Goal: Check status: Check status

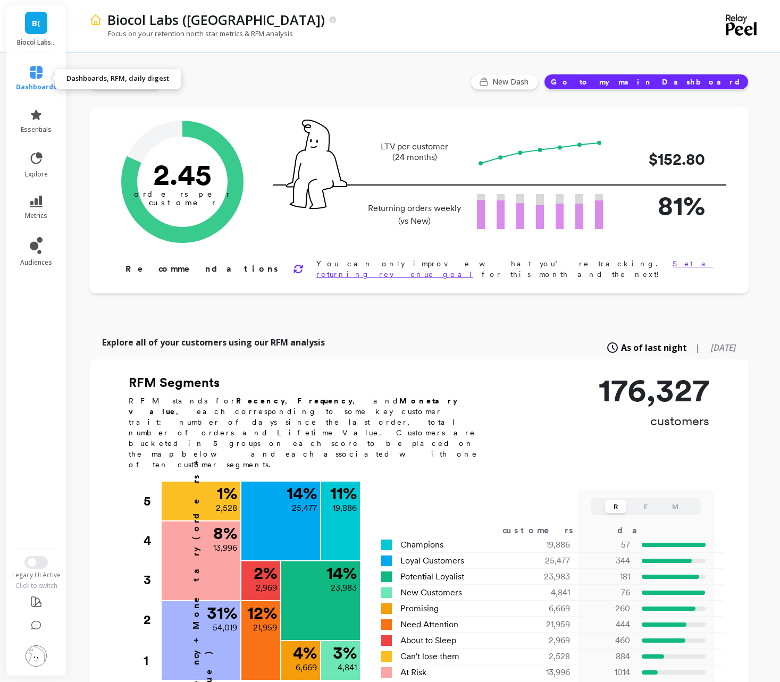
click at [32, 79] on link "dashboards" at bounding box center [36, 79] width 41 height 26
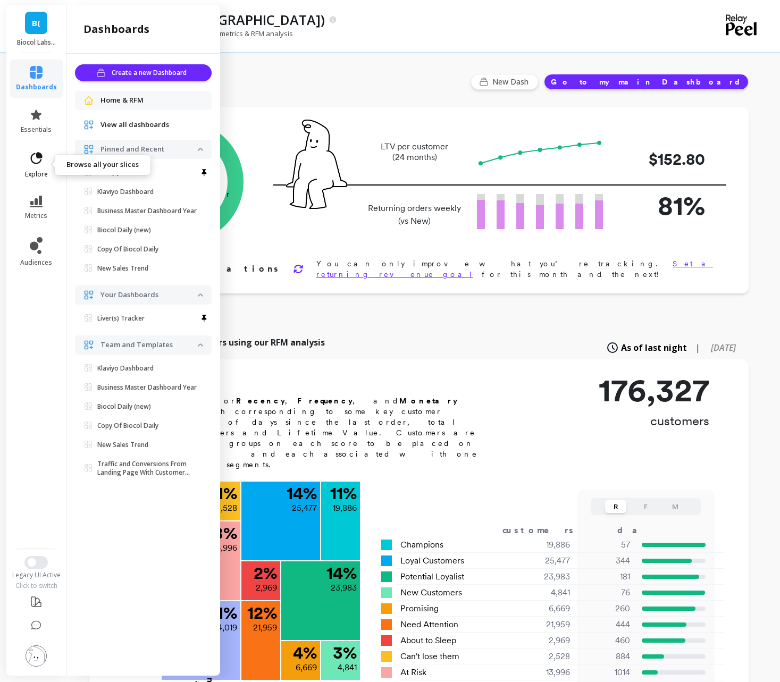
click at [34, 166] on link "explore" at bounding box center [36, 165] width 41 height 28
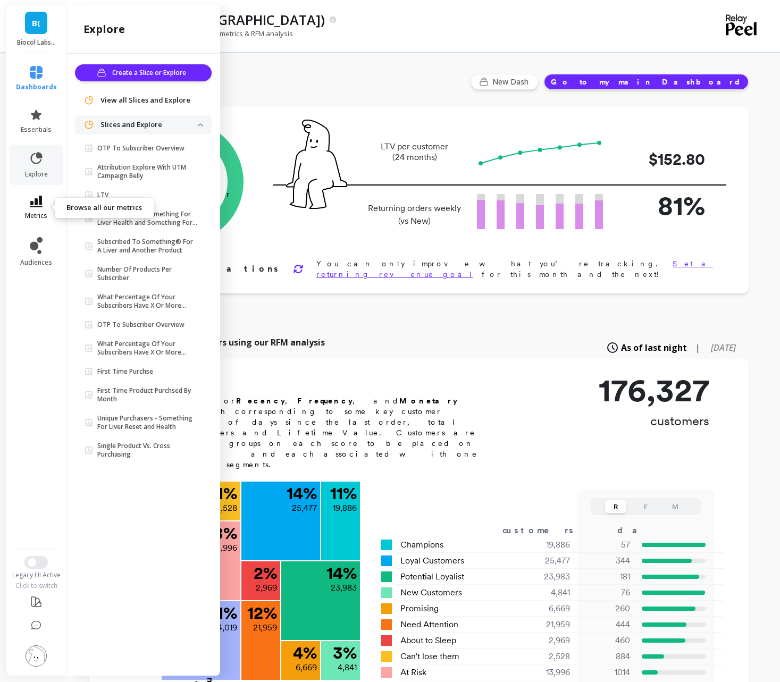
click at [35, 205] on icon at bounding box center [36, 202] width 13 height 12
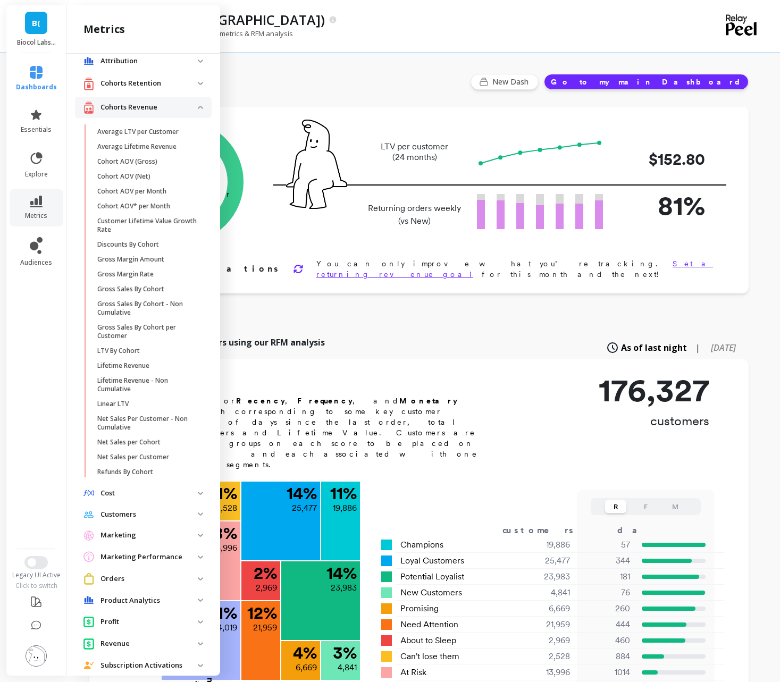
scroll to position [113, 0]
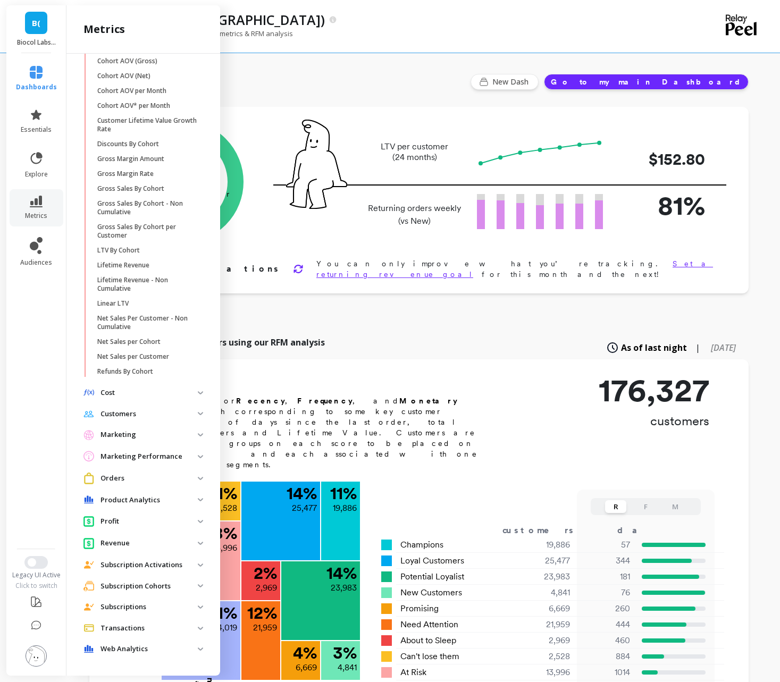
click at [200, 432] on span "Marketing" at bounding box center [143, 434] width 137 height 19
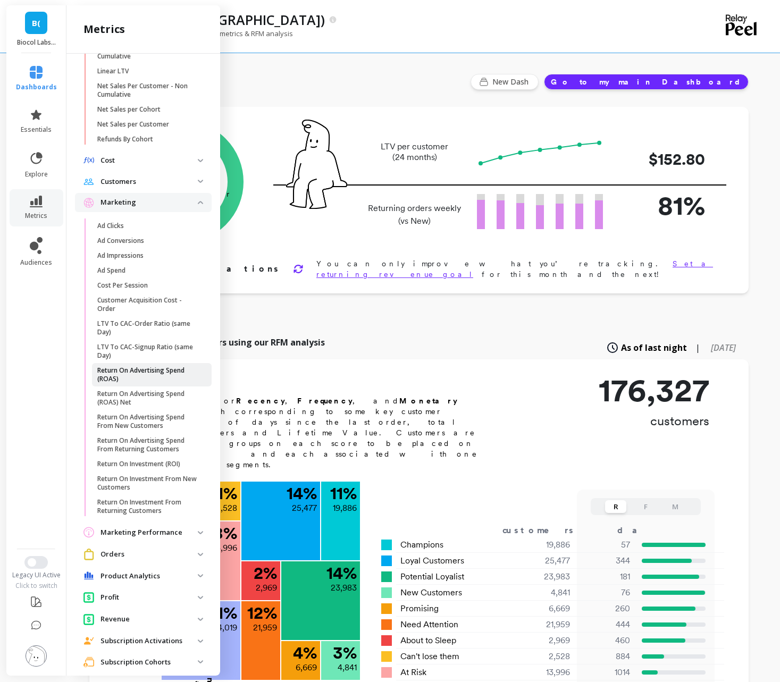
scroll to position [422, 0]
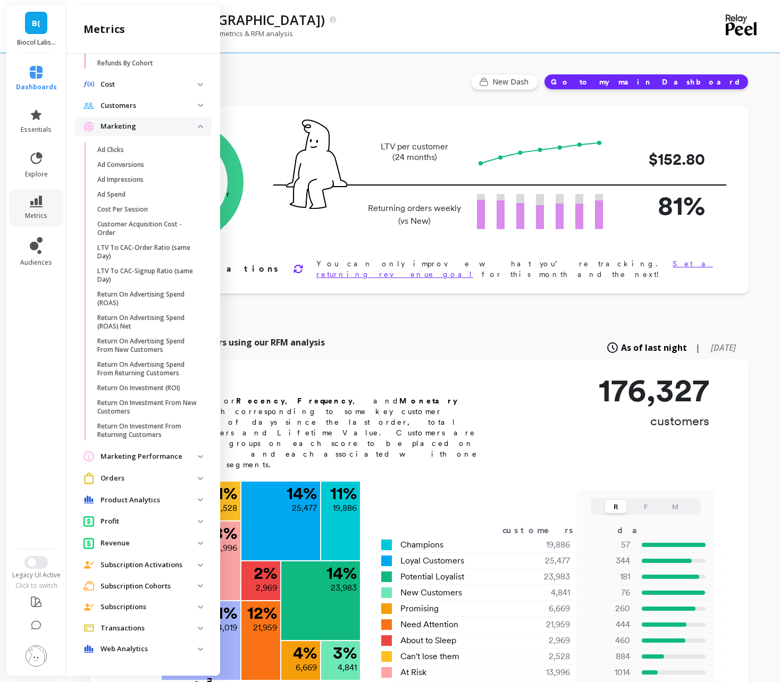
click at [131, 482] on p "Orders" at bounding box center [148, 478] width 97 height 11
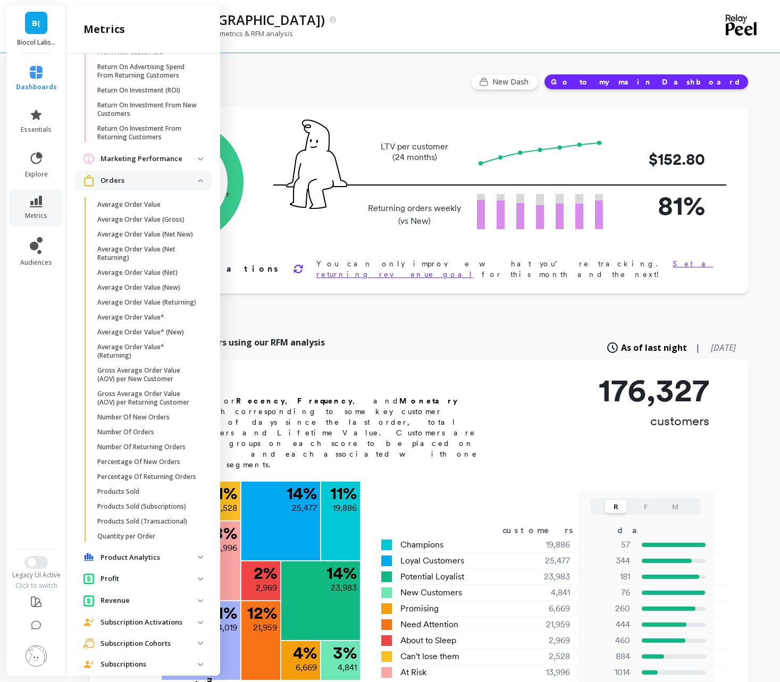
scroll to position [721, 0]
click at [37, 75] on icon at bounding box center [36, 72] width 13 height 13
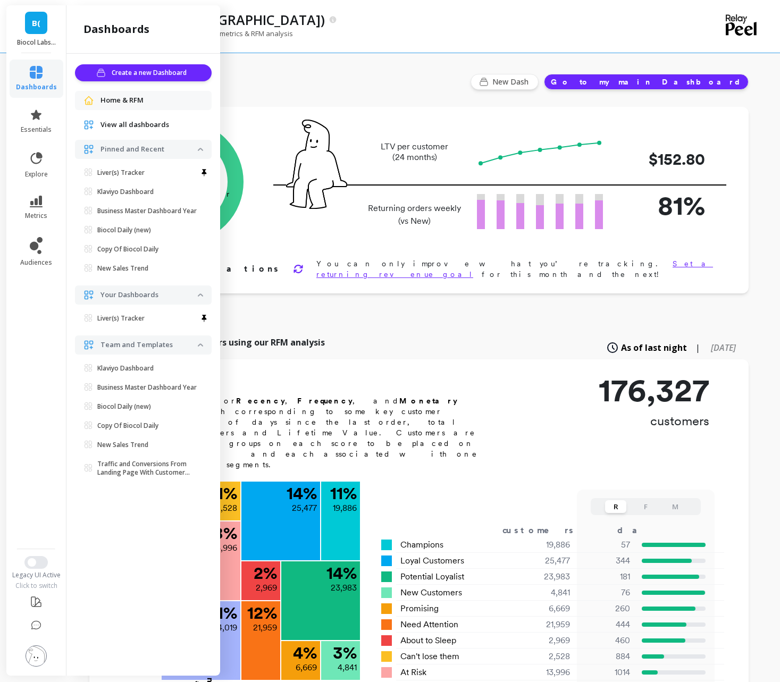
click at [131, 104] on span "Home & RFM" at bounding box center [121, 100] width 43 height 11
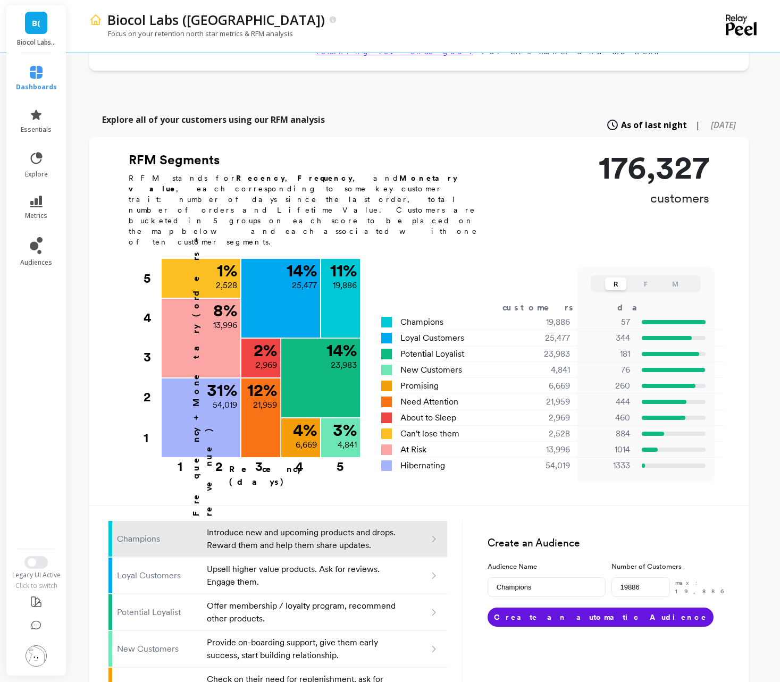
scroll to position [270, 0]
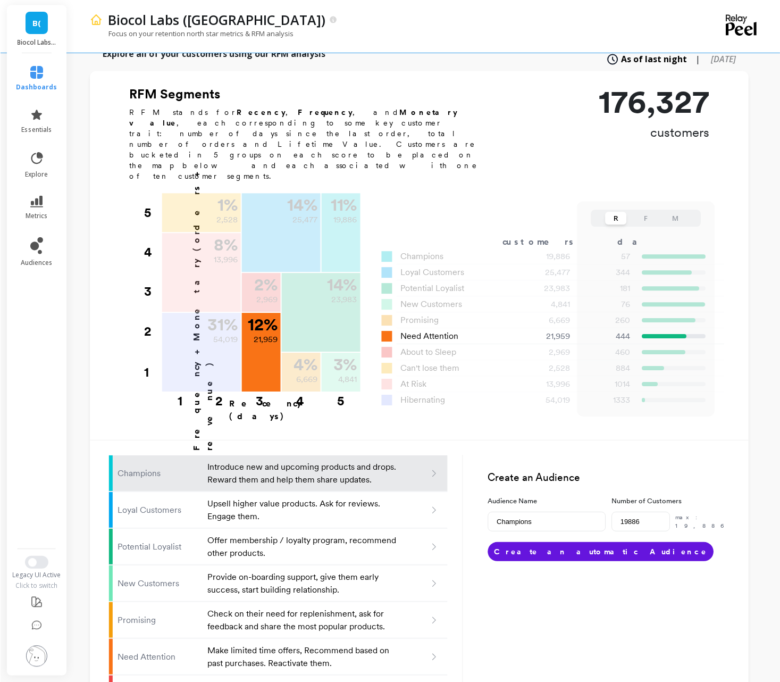
scroll to position [195, 0]
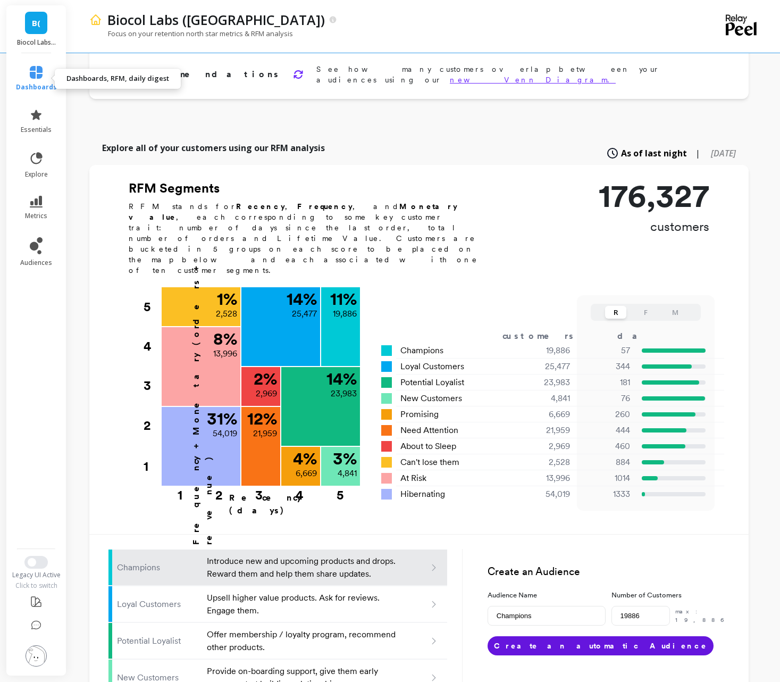
click at [35, 78] on icon at bounding box center [36, 72] width 13 height 13
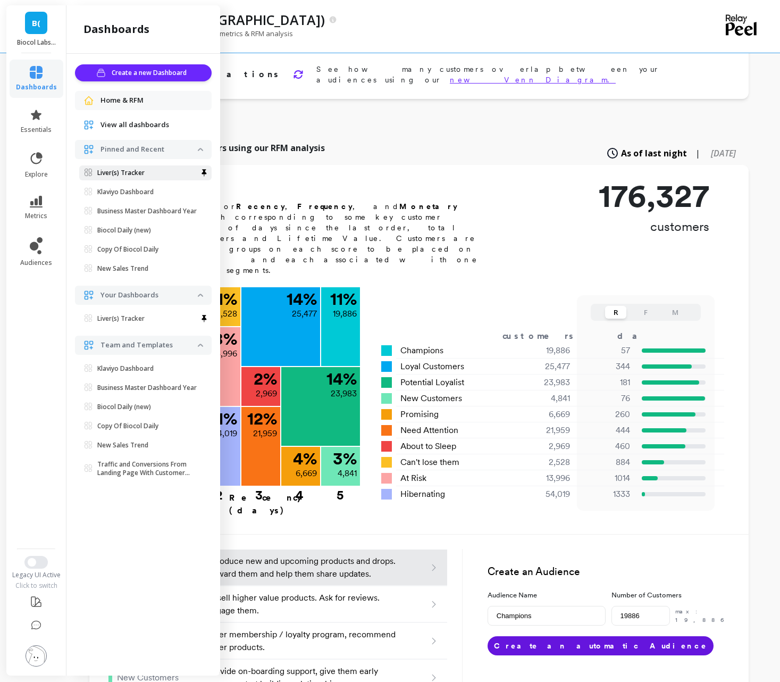
click at [150, 172] on span "Liver(s) Tracker" at bounding box center [141, 173] width 113 height 9
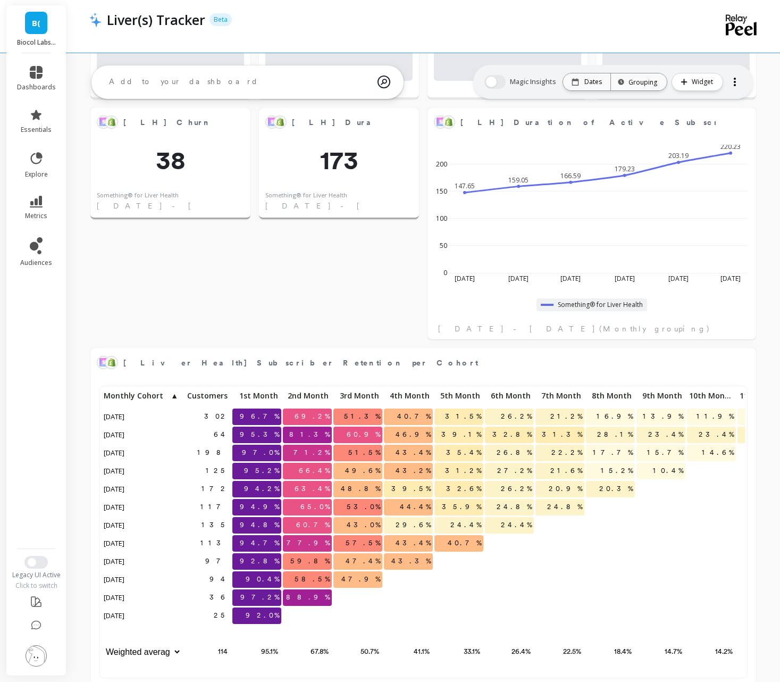
scroll to position [831, 0]
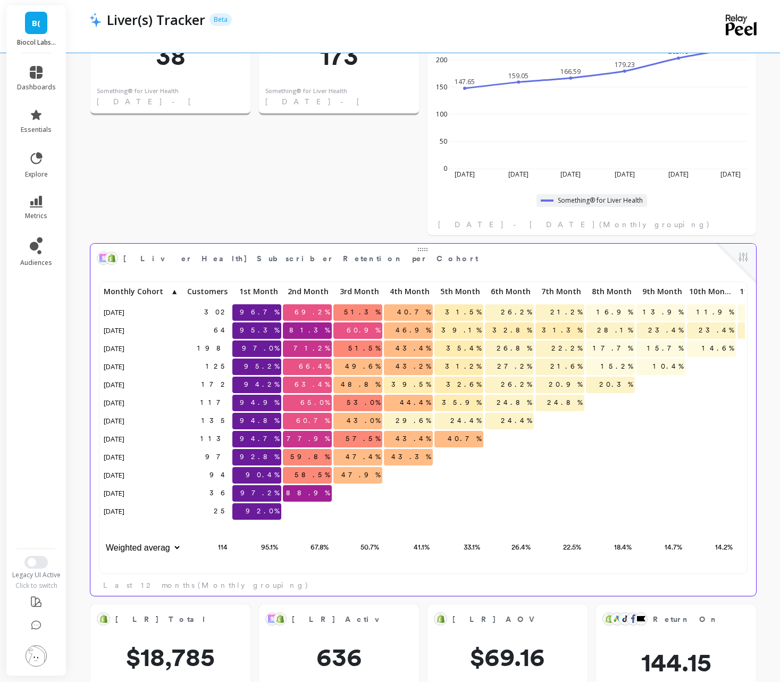
click at [517, 453] on p at bounding box center [509, 452] width 49 height 7
